Goal: Information Seeking & Learning: Find specific page/section

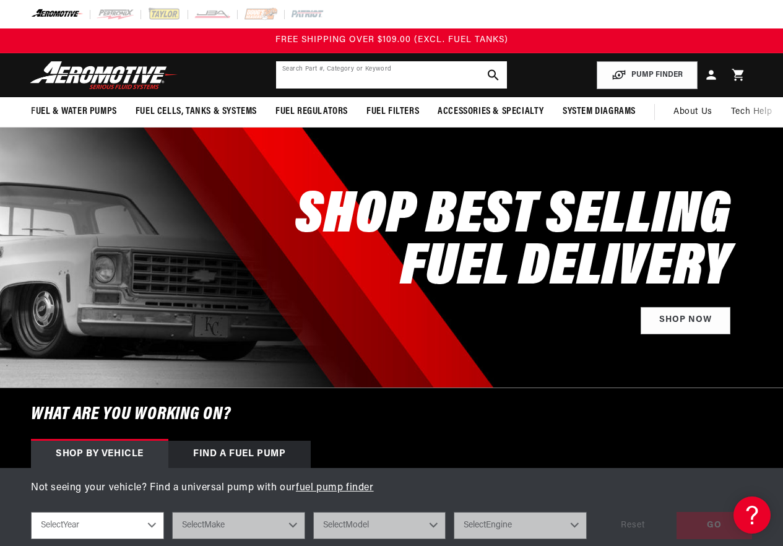
click at [379, 74] on input "text" at bounding box center [391, 74] width 231 height 27
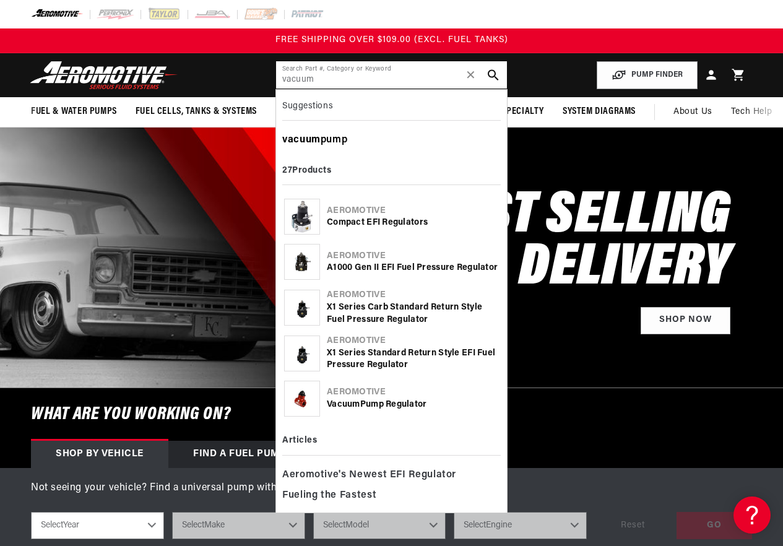
type input "vacuum"
click at [323, 139] on div "vacuum pump" at bounding box center [391, 140] width 218 height 21
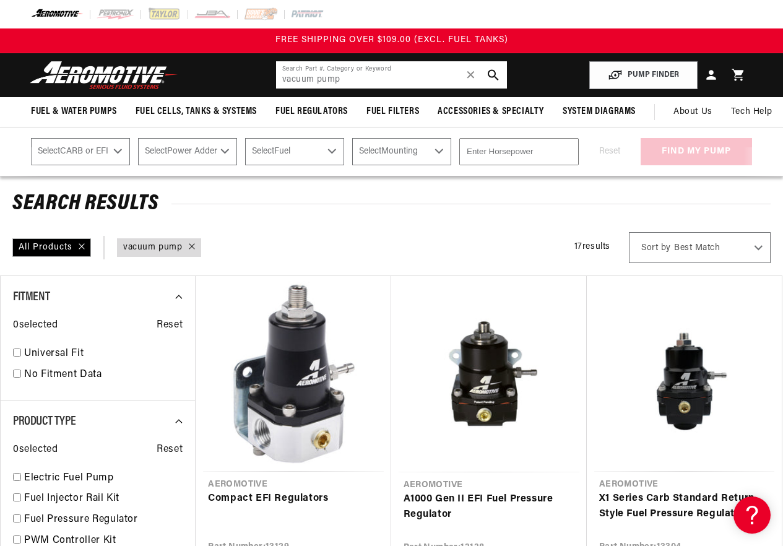
drag, startPoint x: 341, startPoint y: 80, endPoint x: 165, endPoint y: 82, distance: 176.4
click at [165, 82] on header "Fuel & Water Pumps Back In-Tank In-Line Fuel Pumps" at bounding box center [391, 75] width 783 height 44
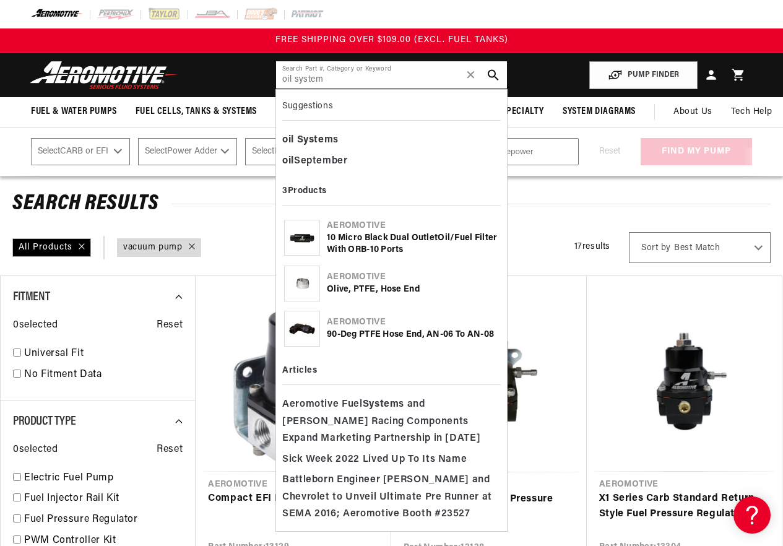
type input "oil system"
